Goal: Task Accomplishment & Management: Manage account settings

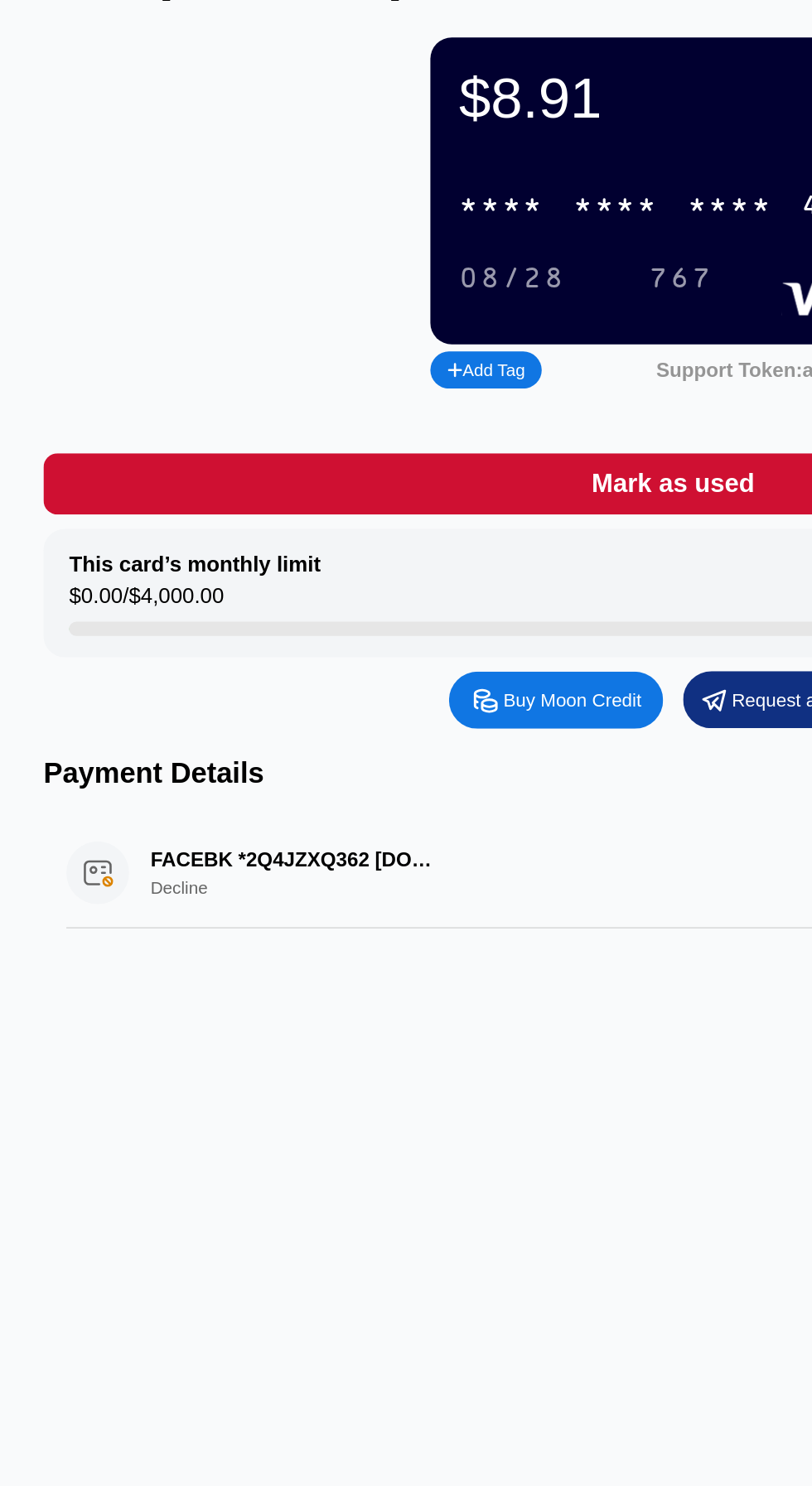
click at [149, 598] on div "FACEBK *2Q4JZXQ362 [DOMAIN_NAME][URL] IE Decline $2.00 [DATE] 2:59 AM" at bounding box center [406, 601] width 704 height 64
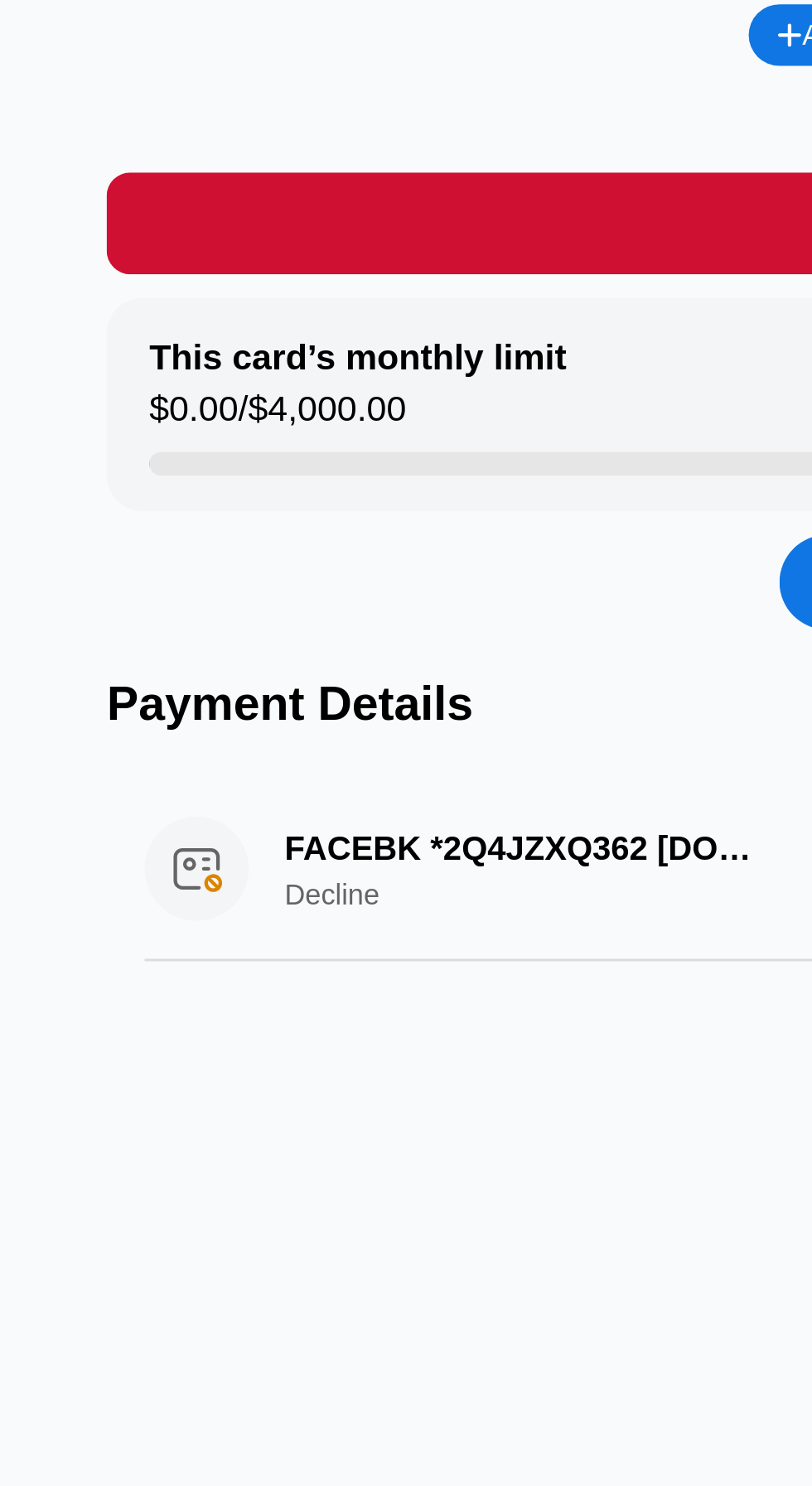
click at [125, 598] on div "FACEBK *2Q4JZXQ362 fb.me/ads IE Decline $2.00 Sep 19, 2025 2:59 AM" at bounding box center [406, 601] width 704 height 64
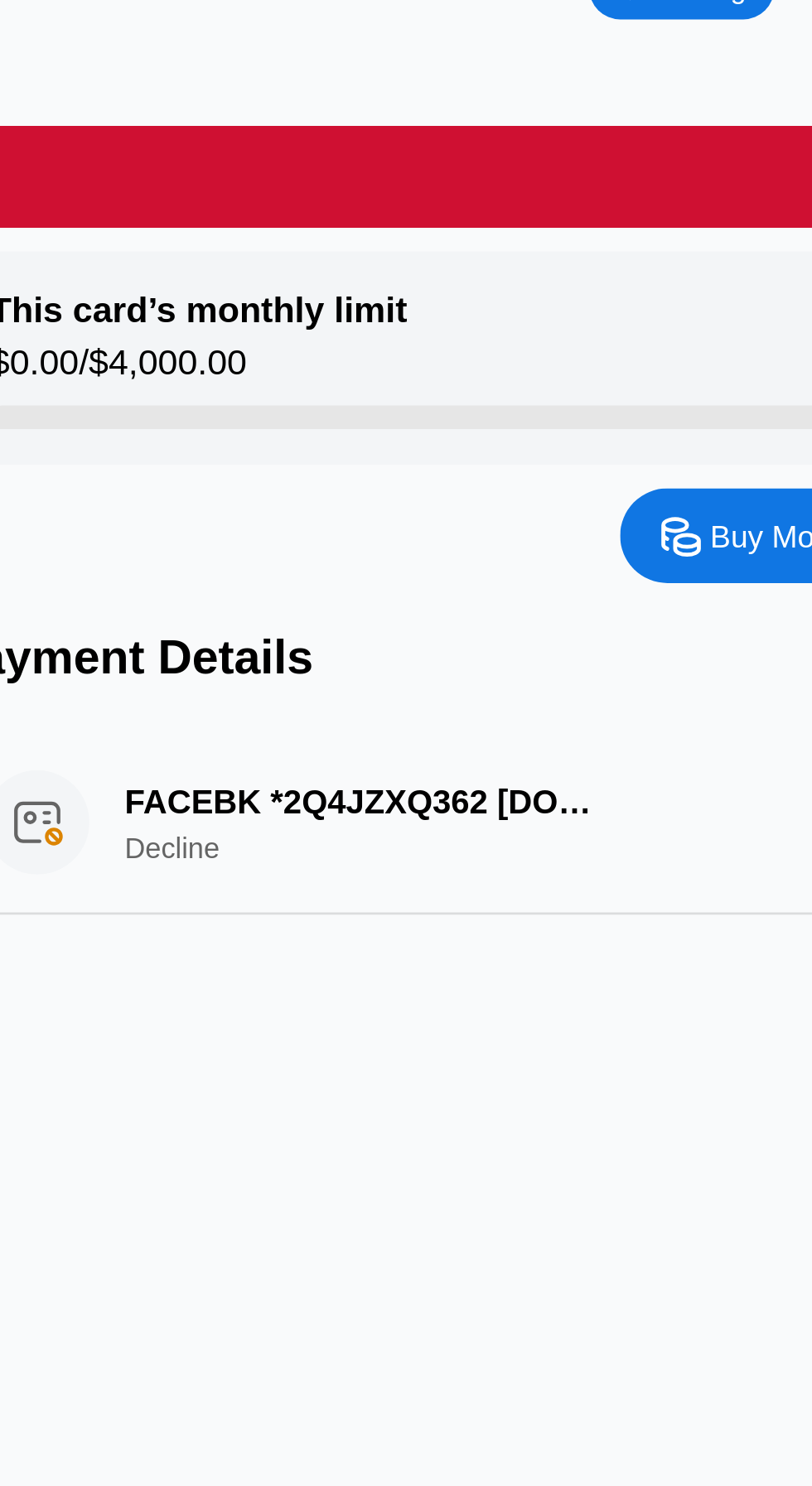
click at [175, 597] on div "FACEBK *2Q4JZXQ362 fb.me/ads IE Decline $2.00 Sep 19, 2025 2:59 AM" at bounding box center [406, 601] width 704 height 64
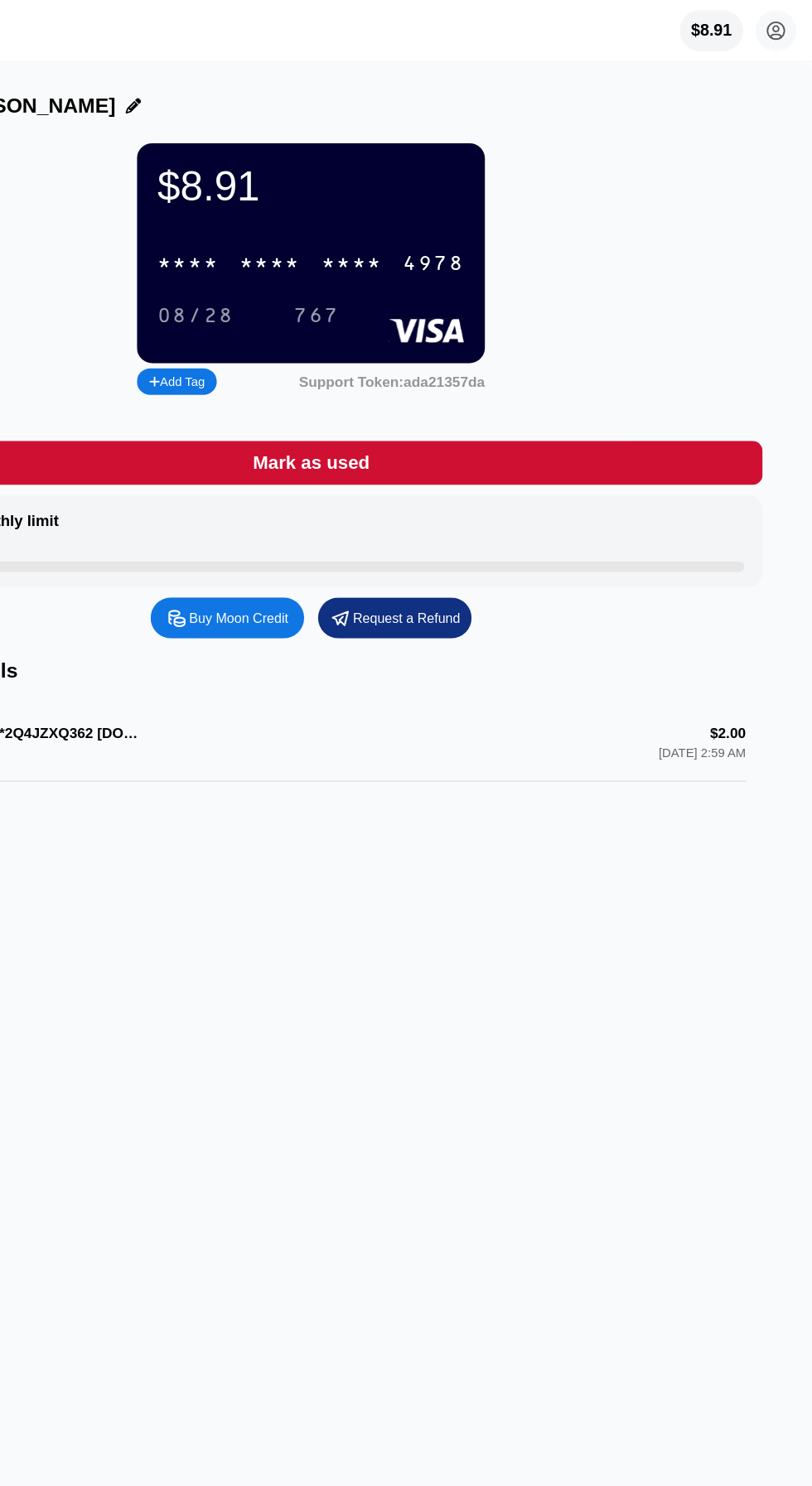
click at [689, 630] on div "FACEBK *2Q4JZXQ362 fb.me/ads IE Decline $2.00 Sep 19, 2025 2:59 AM" at bounding box center [406, 601] width 704 height 64
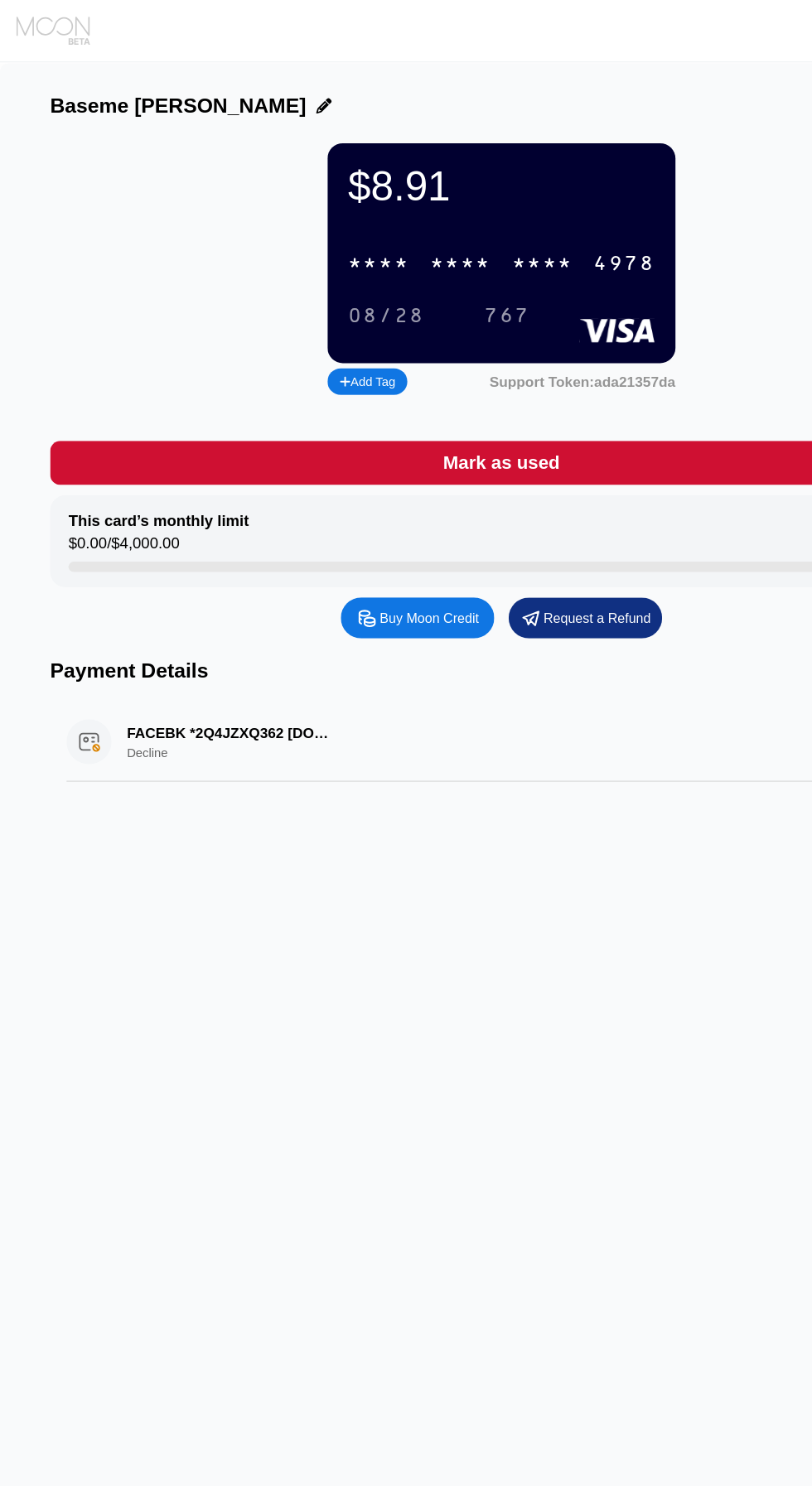
click at [26, 24] on icon at bounding box center [44, 25] width 62 height 25
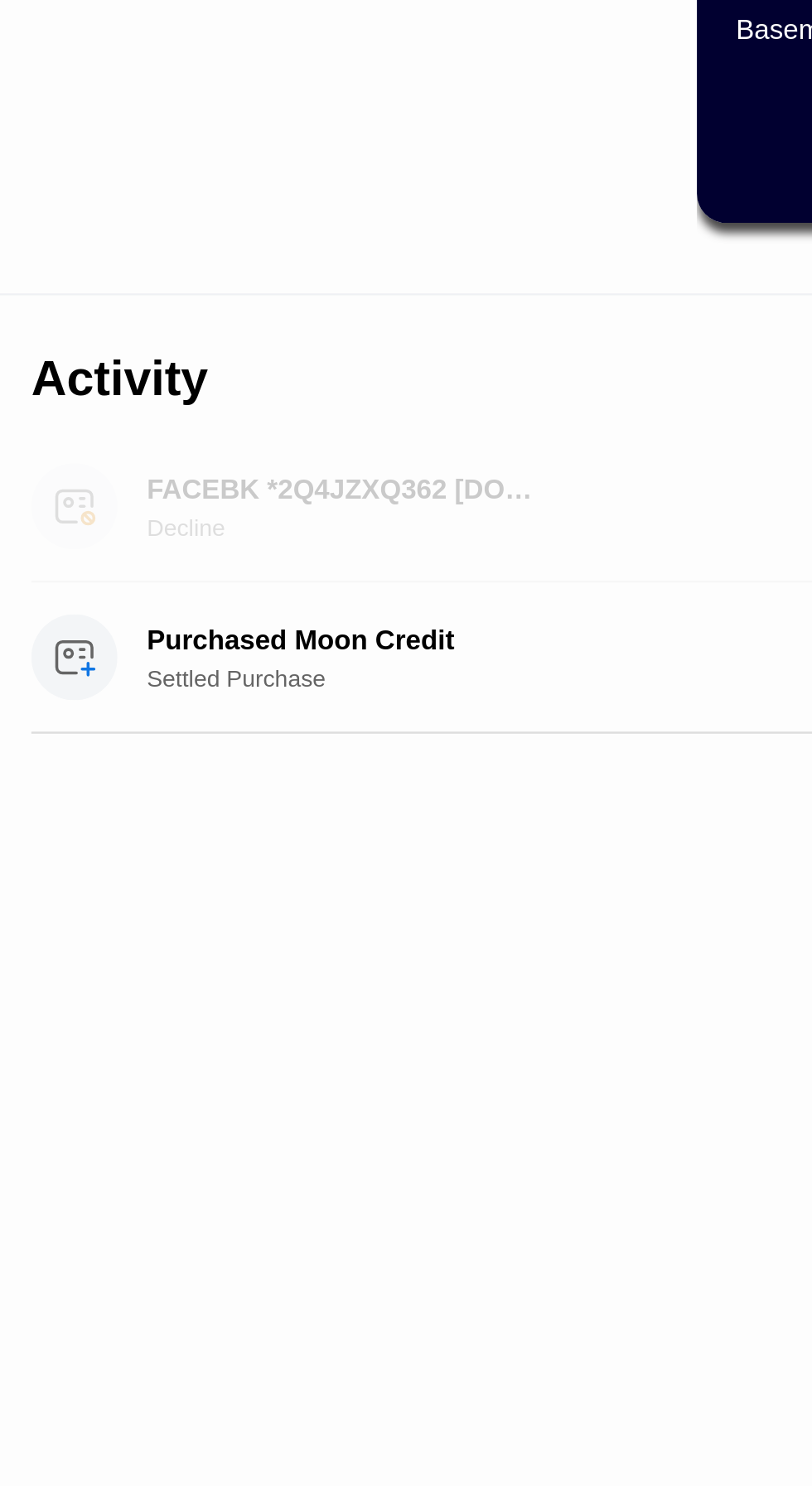
click at [87, 444] on div "FACEBK *2Q4JZXQ362 fb.me/ads IE Decline" at bounding box center [144, 445] width 165 height 29
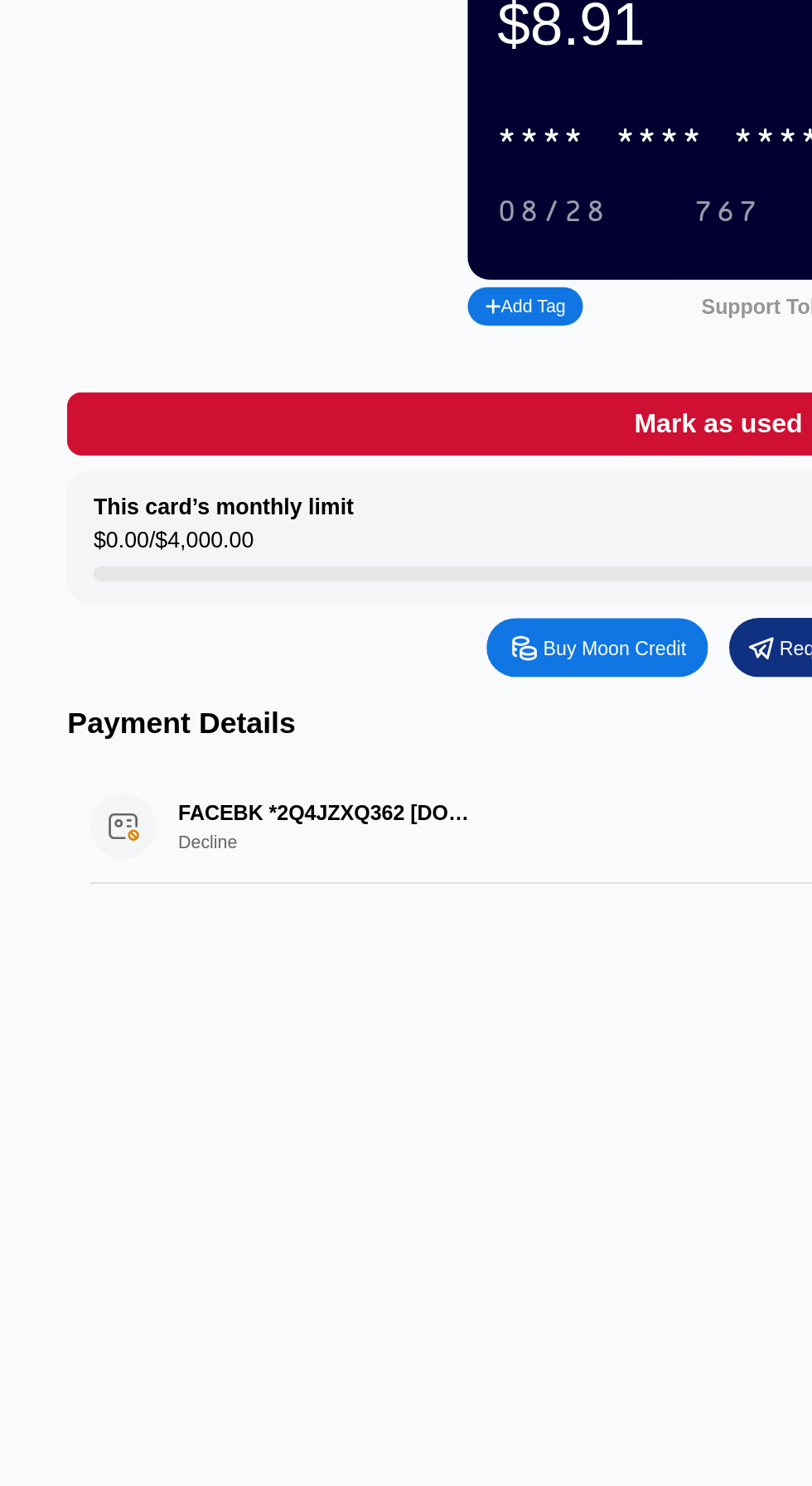
click at [147, 591] on div "FACEBK *2Q4JZXQ362 fb.me/ads IE Decline $2.00 Sep 19, 2025 2:59 AM" at bounding box center [406, 601] width 704 height 64
click at [165, 611] on div "FACEBK *2Q4JZXQ362 fb.me/ads IE Decline $2.00 Sep 19, 2025 2:59 AM" at bounding box center [406, 601] width 704 height 64
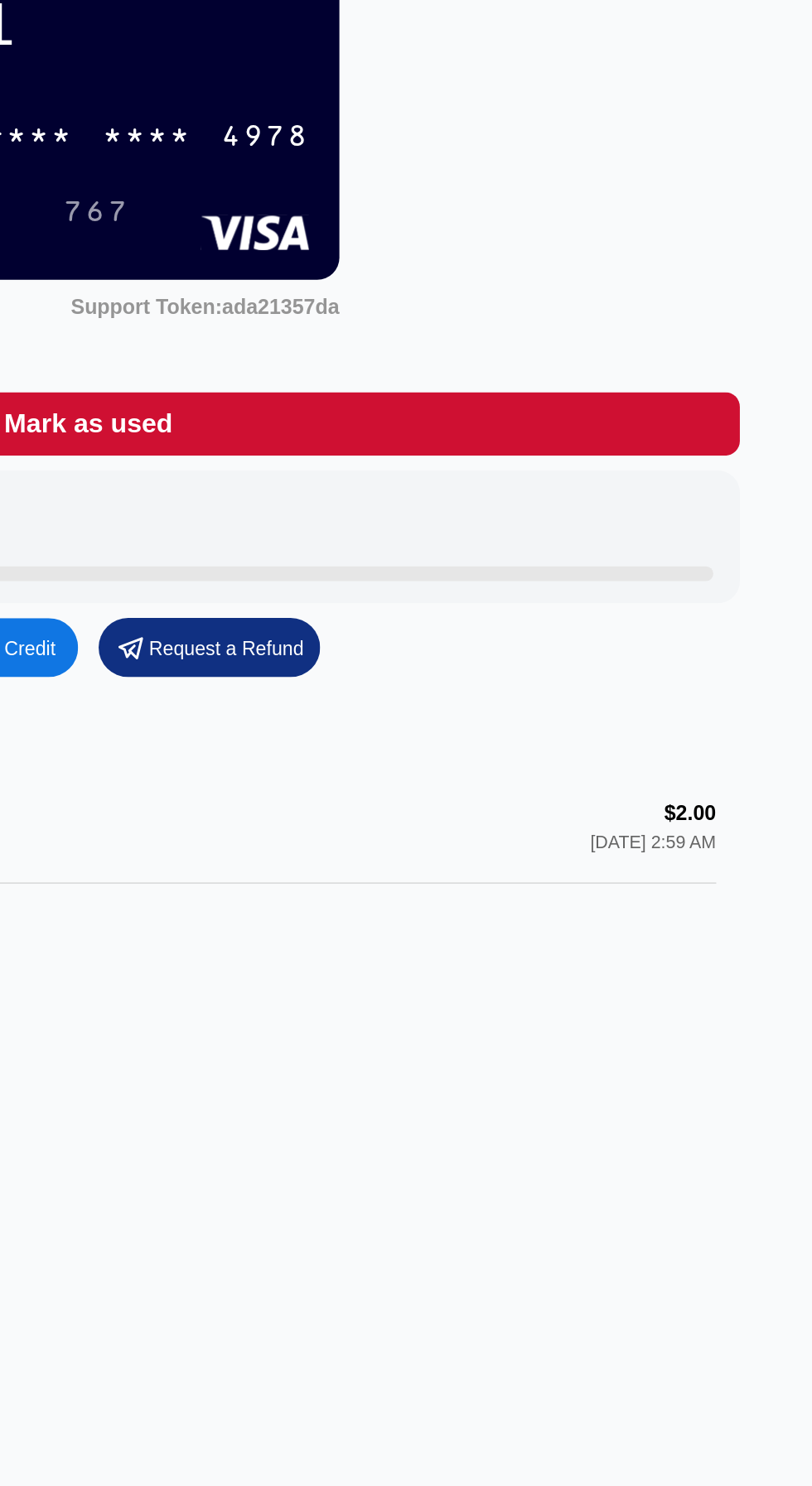
click at [702, 611] on div "FACEBK *2Q4JZXQ362 fb.me/ads IE Decline $2.00 Sep 19, 2025 2:59 AM" at bounding box center [406, 601] width 704 height 64
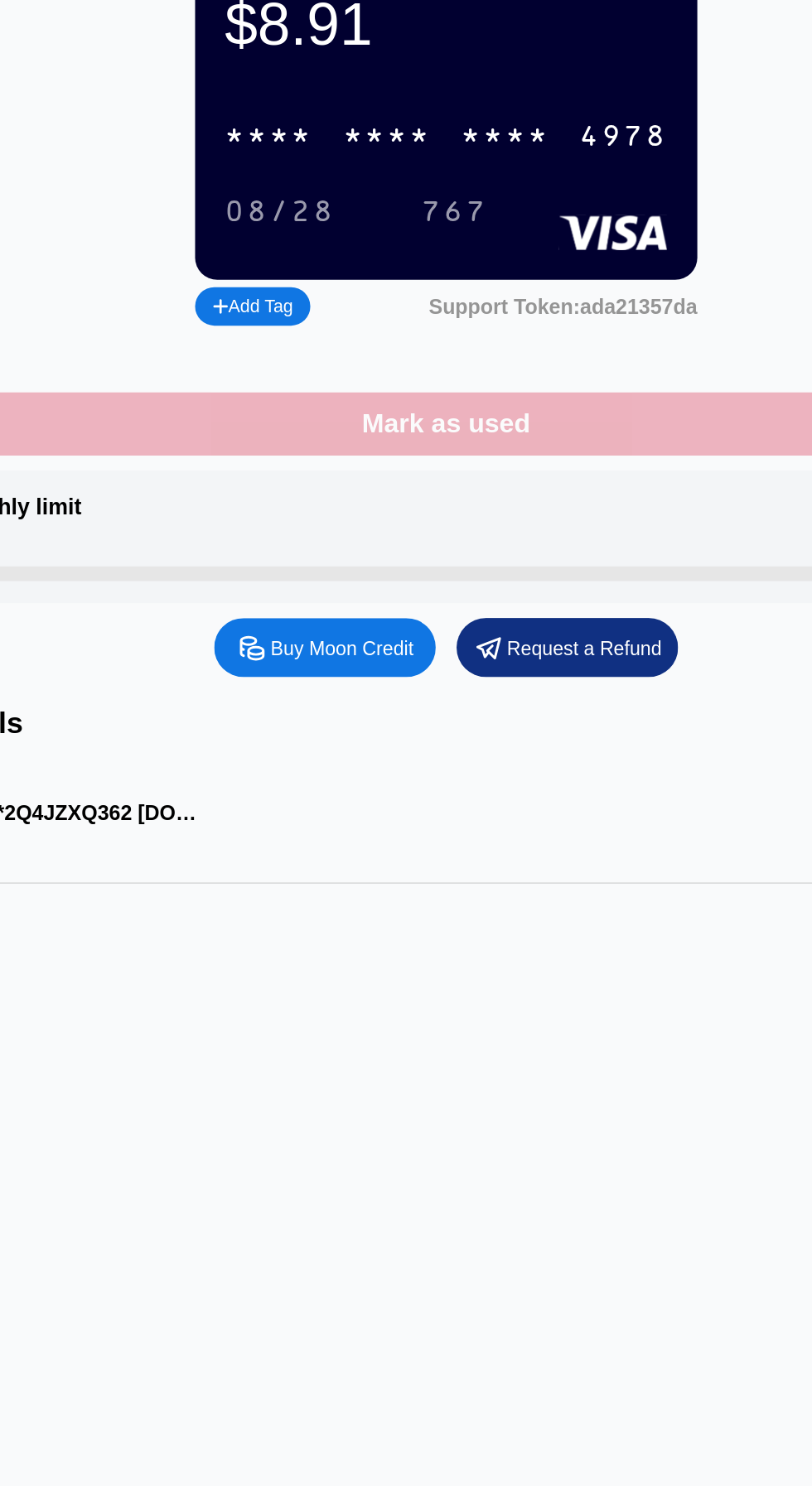
click at [234, 386] on div "Mark as used" at bounding box center [406, 374] width 731 height 36
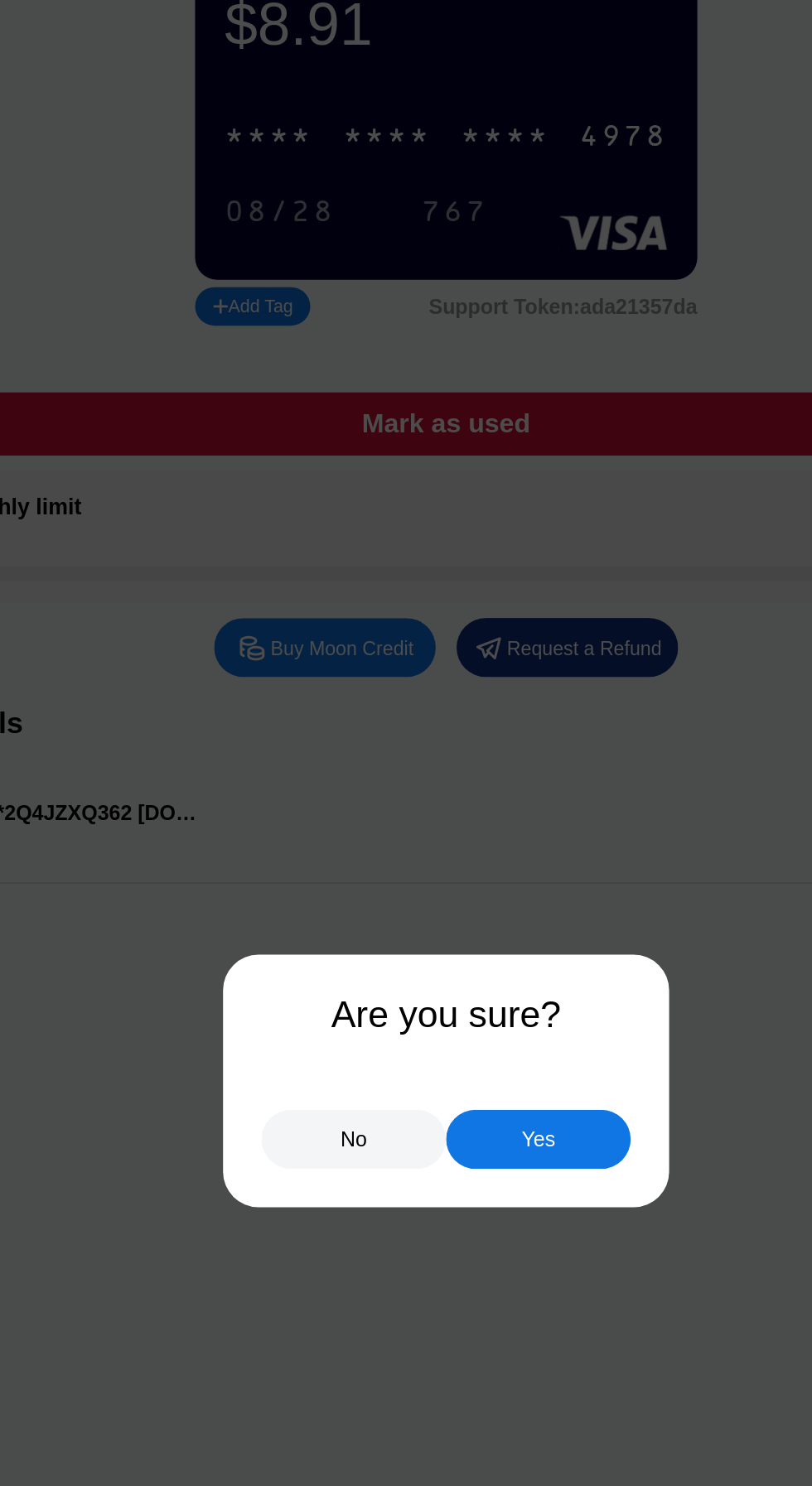
click at [346, 767] on div "No" at bounding box center [354, 776] width 103 height 33
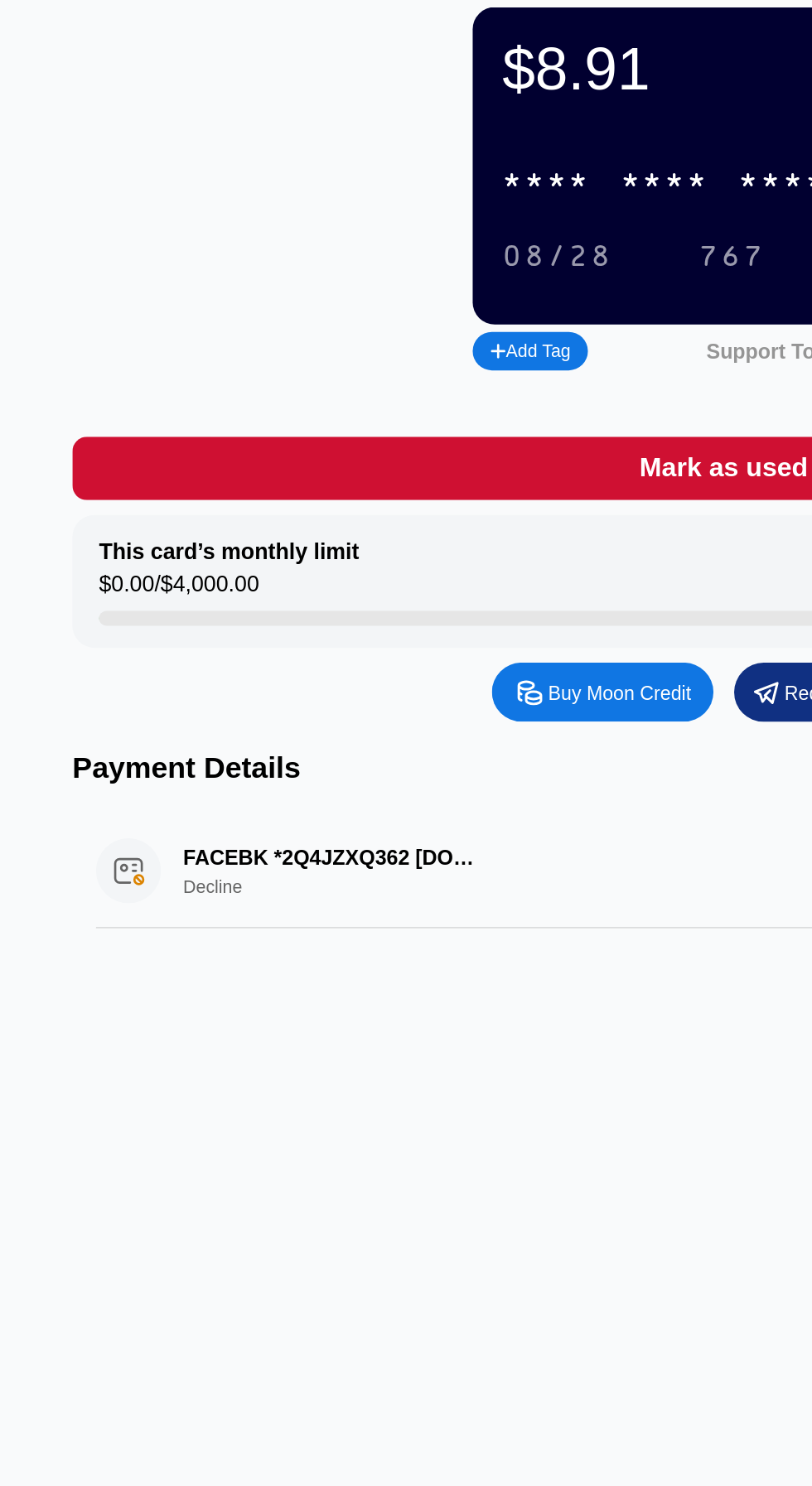
click at [181, 666] on div "Baseme Benjamin Ben $8.91 * * * * * * * * * * * * 4978 08/28 767 Add Tag Suppor…" at bounding box center [406, 769] width 812 height 1435
click at [56, 597] on div "FACEBK *2Q4JZXQ362 fb.me/ads IE Decline $2.00 Sep 19, 2025 2:59 AM" at bounding box center [406, 601] width 704 height 64
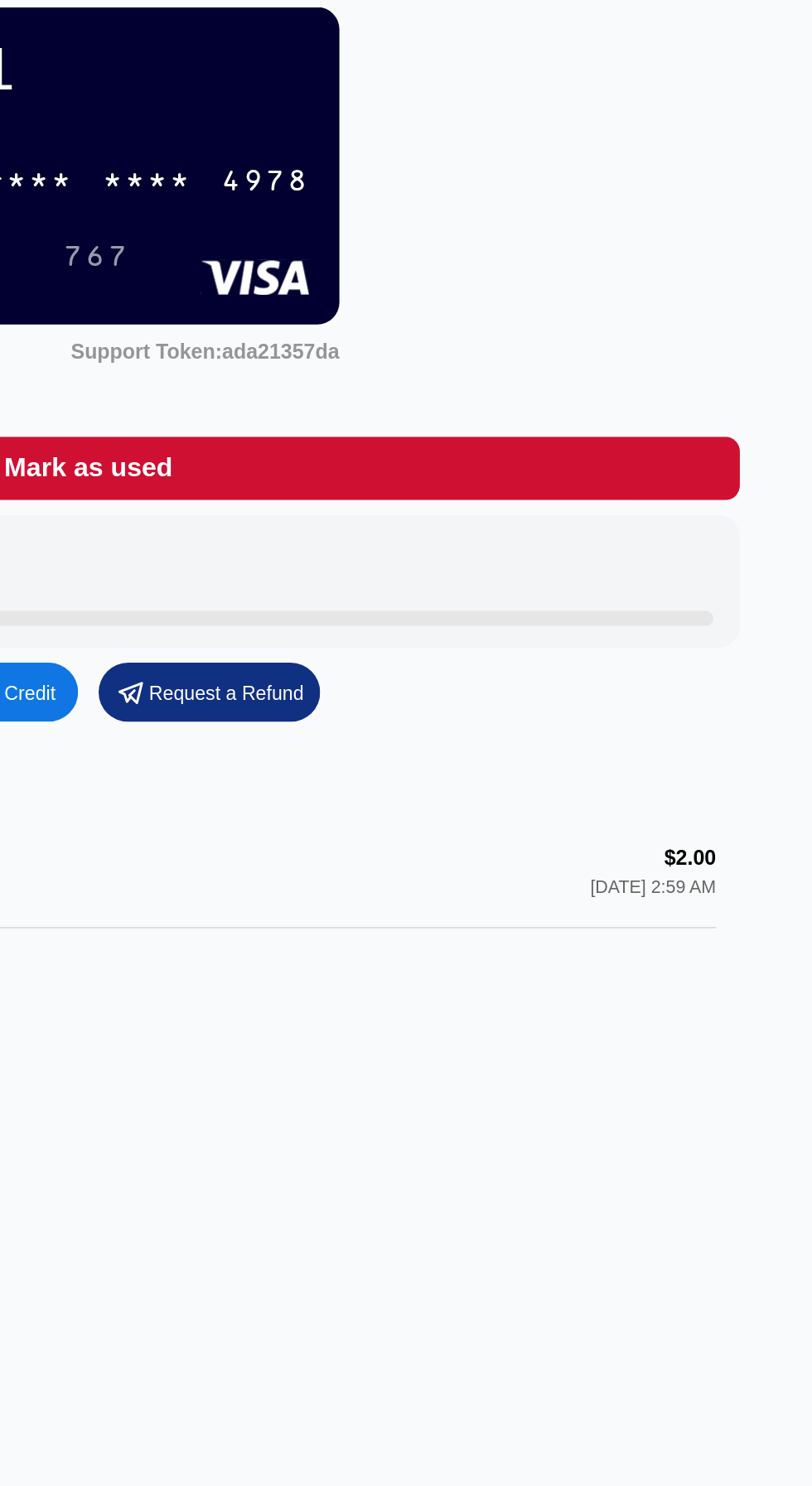
click at [707, 603] on div "FACEBK *2Q4JZXQ362 fb.me/ads IE Decline $2.00 Sep 19, 2025 2:59 AM" at bounding box center [406, 601] width 704 height 64
click at [725, 600] on div "FACEBK *2Q4JZXQ362 fb.me/ads IE Decline $2.00 Sep 19, 2025 2:59 AM" at bounding box center [406, 601] width 704 height 64
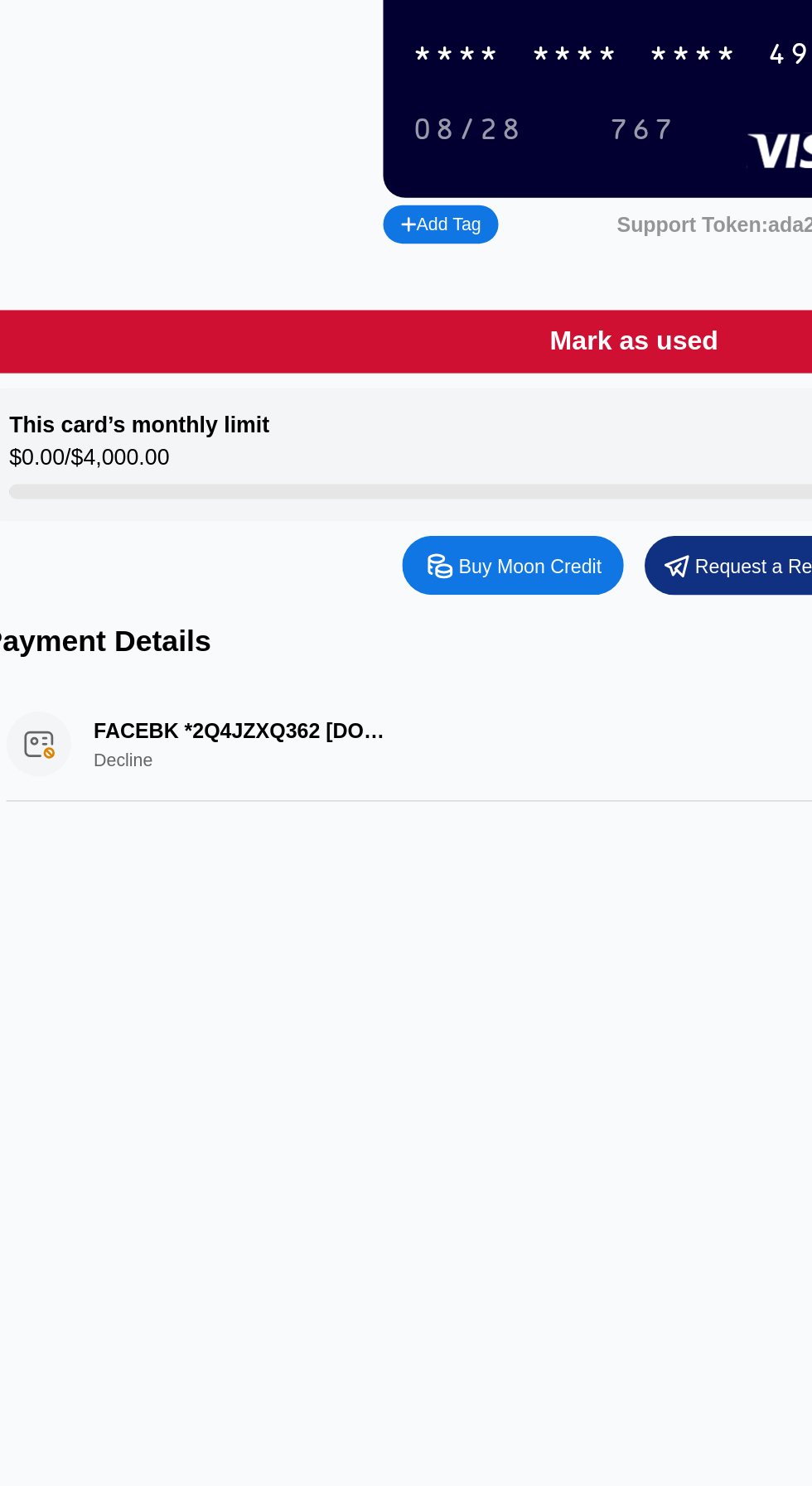
click at [122, 624] on div "FACEBK *2Q4JZXQ362 fb.me/ads IE Decline $2.00 Sep 19, 2025 2:59 AM" at bounding box center [406, 601] width 704 height 64
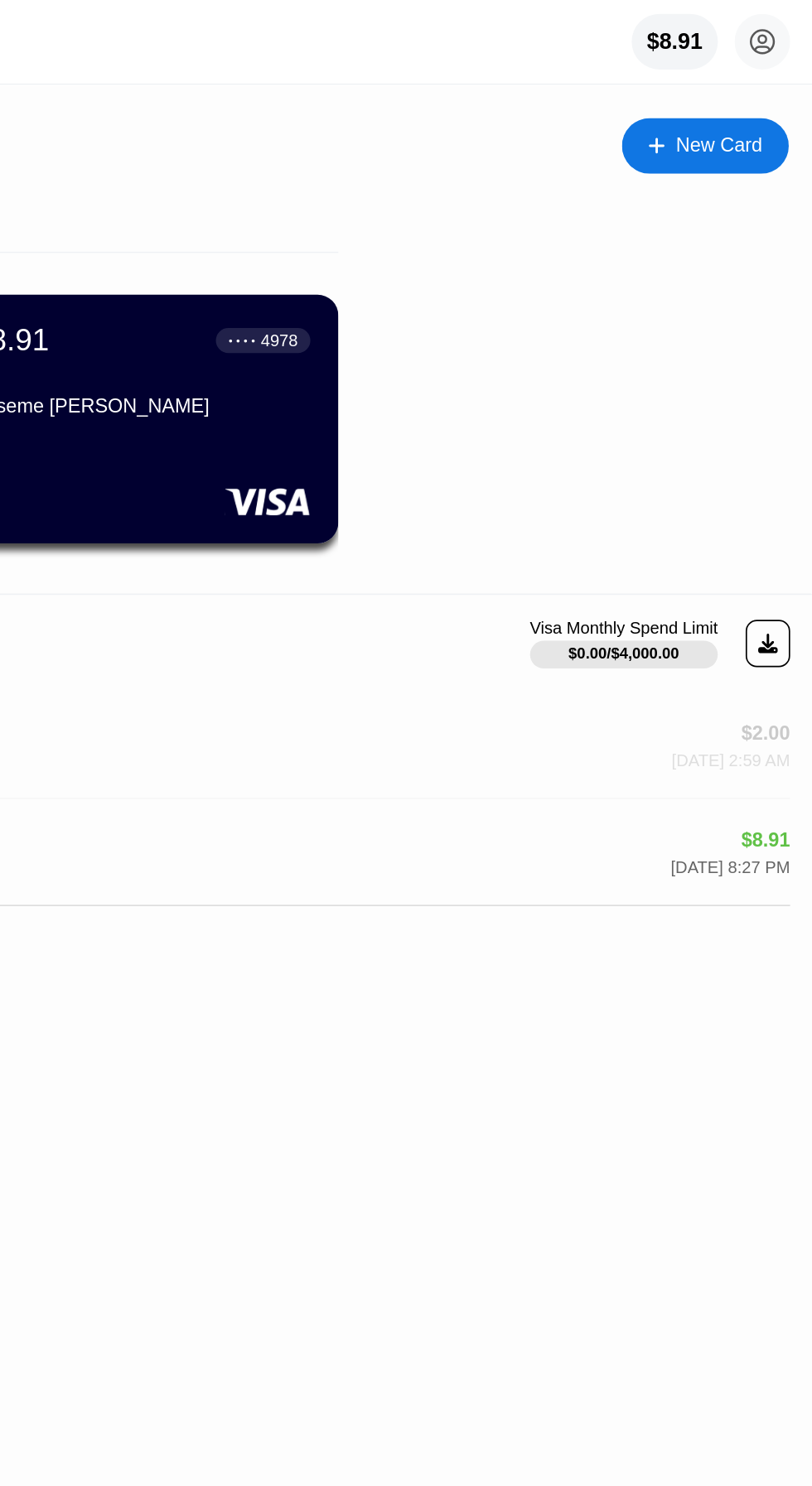
click at [735, 457] on div "Sep 19, 2025 2:59 AM" at bounding box center [763, 453] width 71 height 12
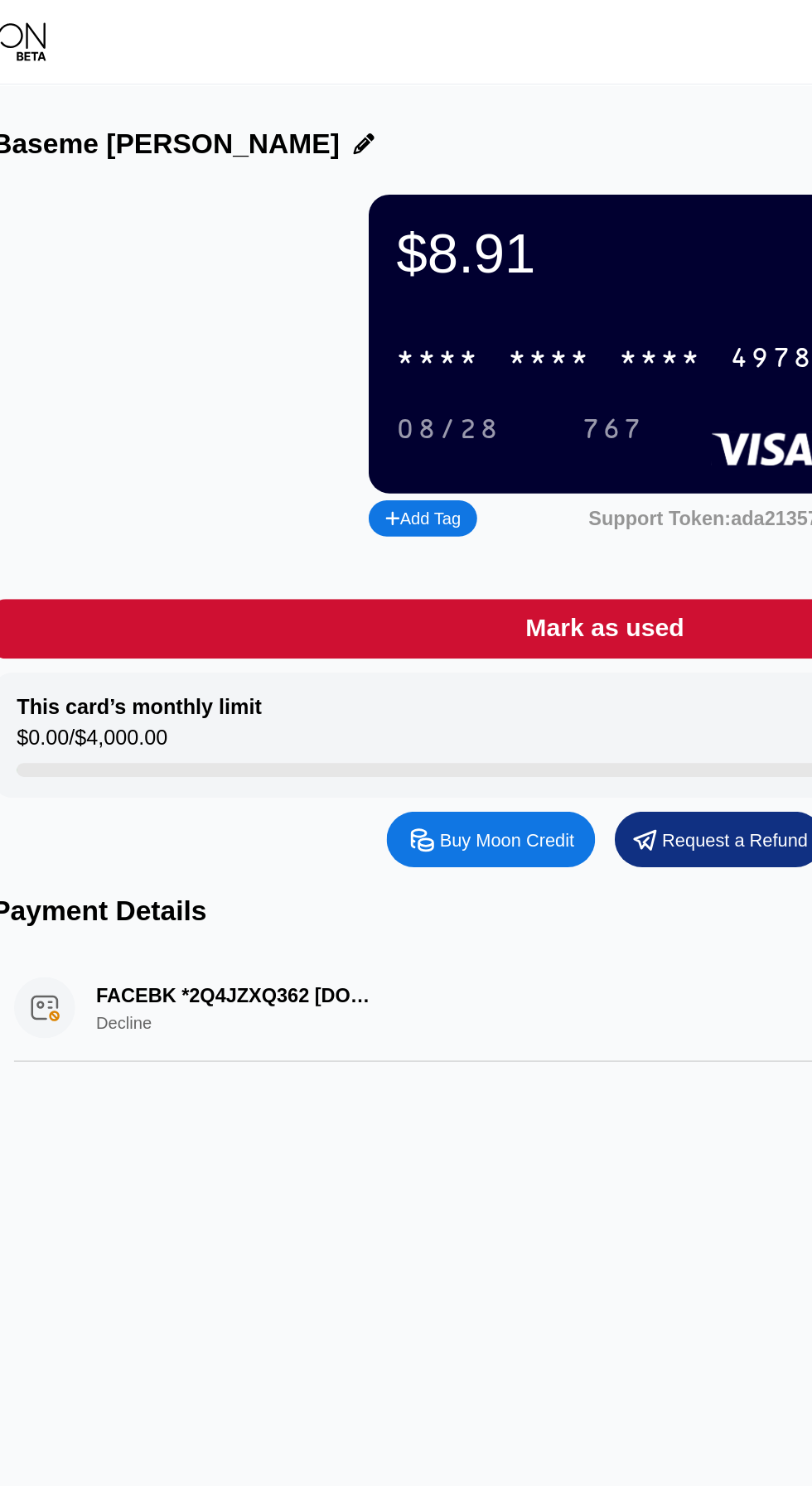
click at [268, 573] on div "FACEBK *2Q4JZXQ362 [DOMAIN_NAME][URL] IE Decline $2.00 [DATE] 2:59 AM" at bounding box center [406, 601] width 704 height 64
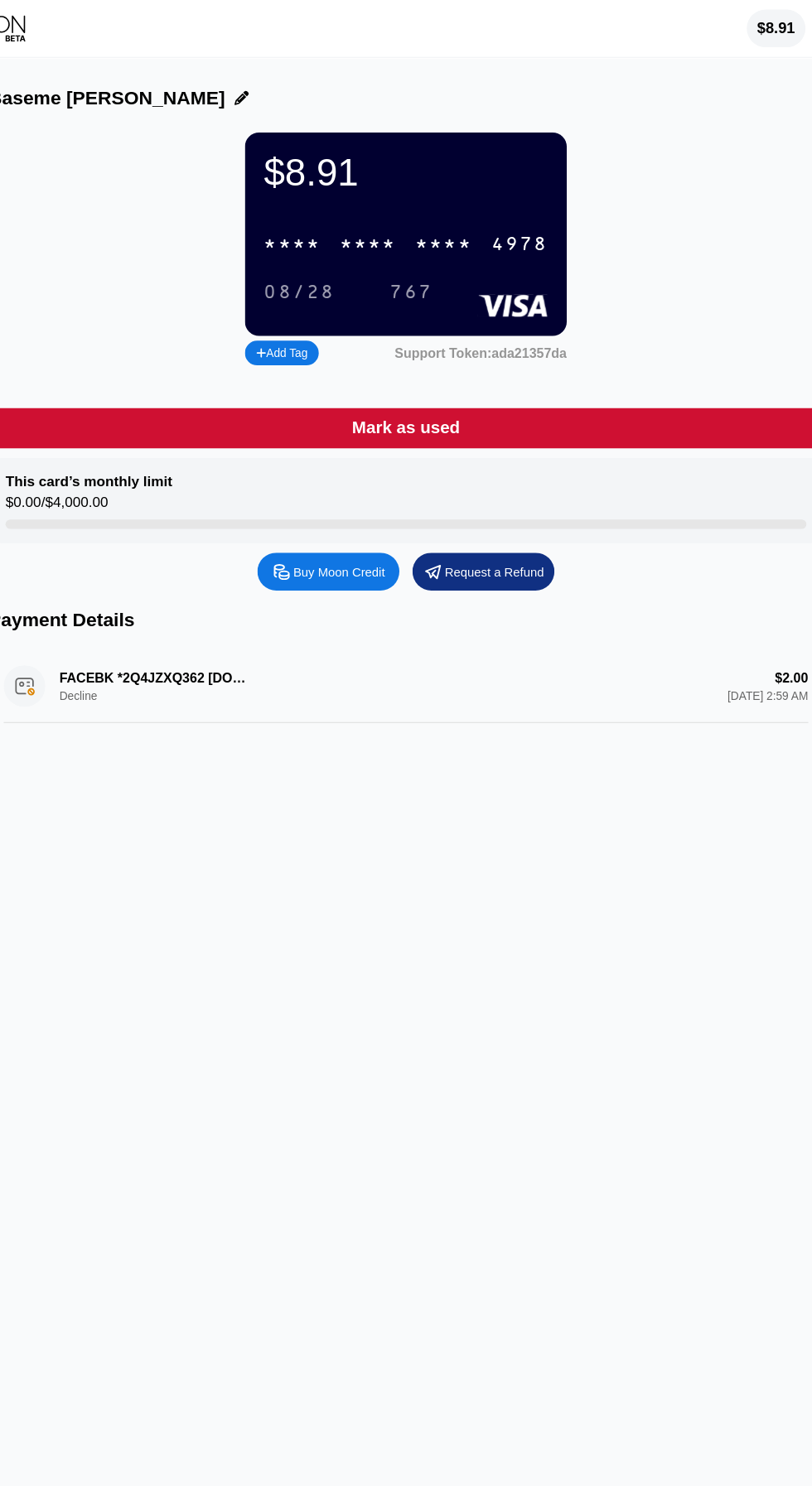
click at [125, 850] on div "Baseme [PERSON_NAME] $8.91 * * * * * * * * * * * * 4978 08/28 767 Add Tag Suppo…" at bounding box center [406, 769] width 812 height 1435
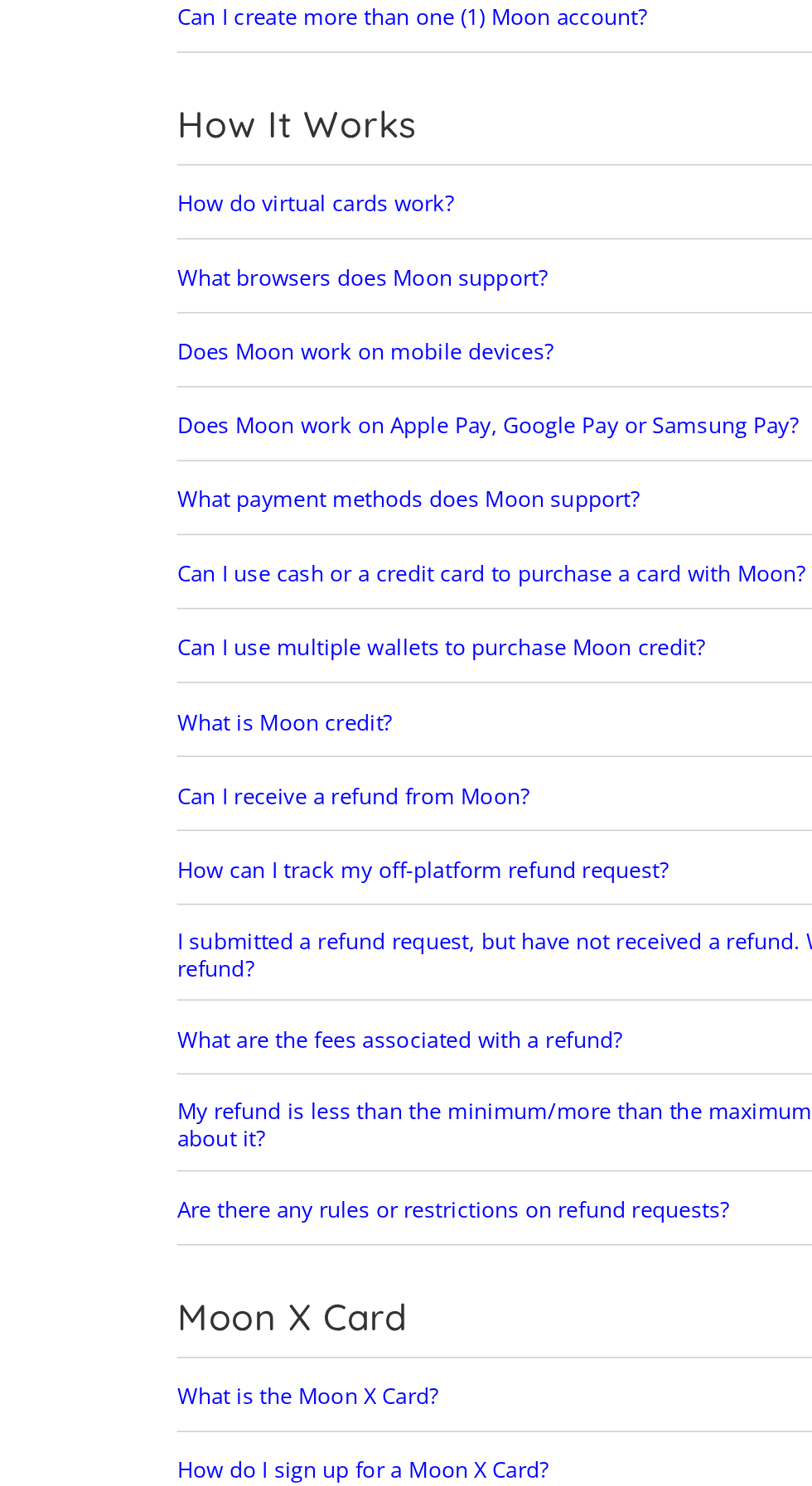
scroll to position [29, 0]
